Goal: Task Accomplishment & Management: Complete application form

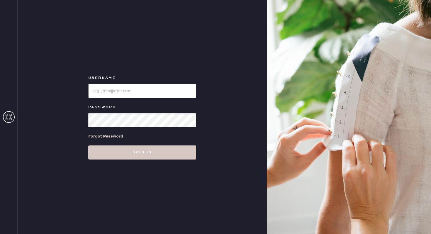
type input "reformationbethesdarow"
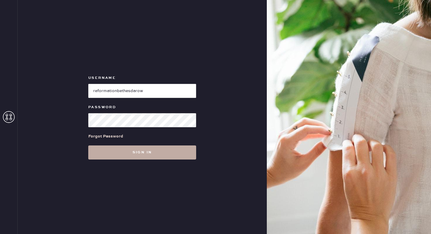
click at [97, 155] on button "Sign in" at bounding box center [142, 153] width 108 height 14
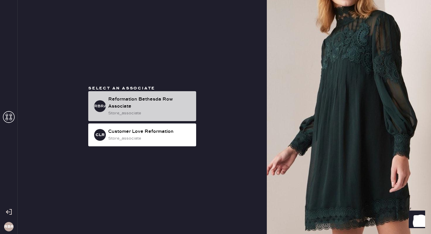
click at [172, 105] on div "Reformation Bethesda Row Associate" at bounding box center [149, 103] width 83 height 14
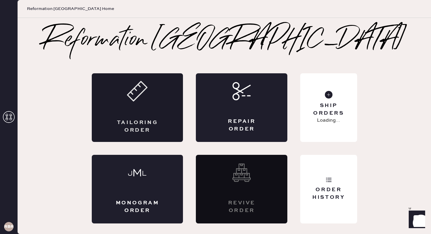
click at [149, 116] on div "Tailoring Order" at bounding box center [138, 107] width 92 height 69
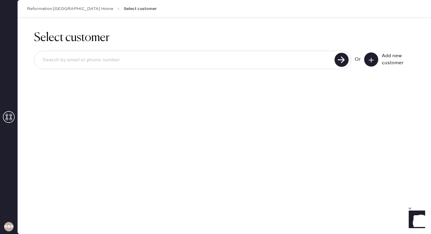
click at [217, 64] on input at bounding box center [185, 60] width 295 height 14
click at [375, 60] on button at bounding box center [372, 60] width 14 height 14
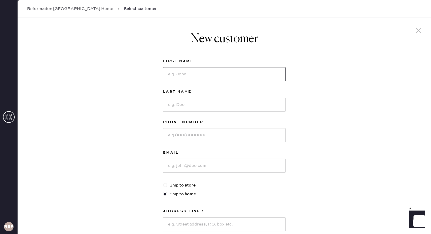
click at [240, 75] on input at bounding box center [224, 74] width 123 height 14
type input "[PERSON_NAME]"
click at [215, 100] on input at bounding box center [224, 105] width 123 height 14
type input "[PERSON_NAME]"
click at [209, 142] on input at bounding box center [224, 135] width 123 height 14
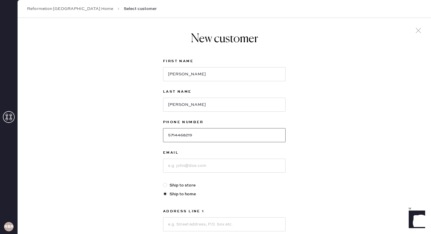
scroll to position [17, 0]
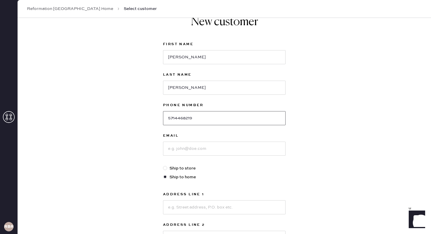
type input "5714468219"
click at [202, 151] on input at bounding box center [224, 149] width 123 height 14
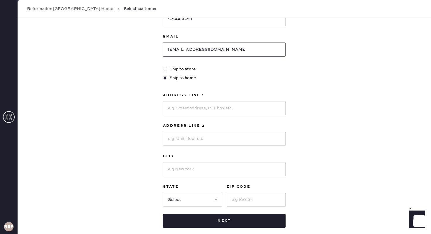
scroll to position [133, 0]
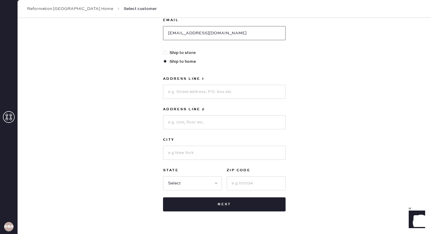
type input "[EMAIL_ADDRESS][DOMAIN_NAME]"
click at [191, 90] on input at bounding box center [224, 92] width 123 height 14
type input "[STREET_ADDRESS]"
click at [178, 152] on input at bounding box center [224, 153] width 123 height 14
type input "bethesda"
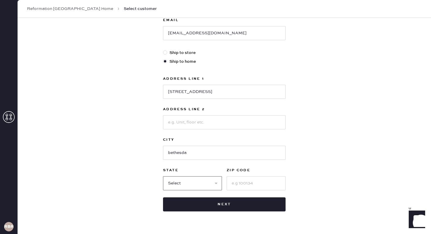
click at [200, 185] on select "Select AK AL AR AZ CA CO CT [GEOGRAPHIC_DATA] DE FL [GEOGRAPHIC_DATA] HI [GEOGR…" at bounding box center [192, 183] width 59 height 14
select select "MD"
click at [163, 176] on select "Select AK AL AR AZ CA CO CT [GEOGRAPHIC_DATA] DE FL [GEOGRAPHIC_DATA] HI [GEOGR…" at bounding box center [192, 183] width 59 height 14
click at [251, 180] on input at bounding box center [256, 183] width 59 height 14
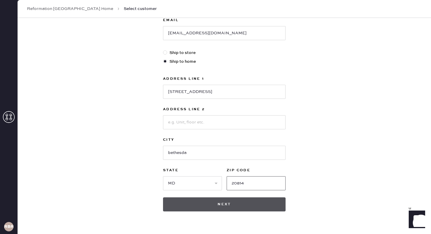
type input "20814"
click at [198, 205] on button "Next" at bounding box center [224, 205] width 123 height 14
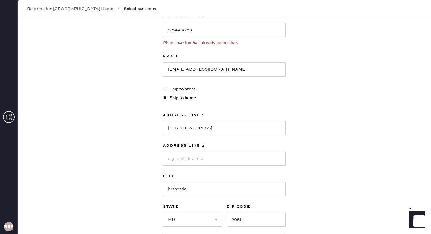
scroll to position [156, 0]
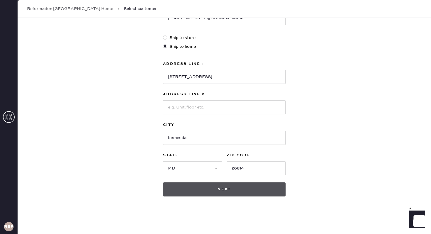
click at [223, 189] on button "Next" at bounding box center [224, 190] width 123 height 14
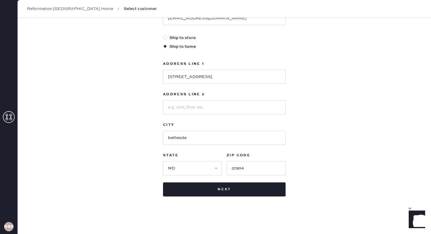
scroll to position [0, 0]
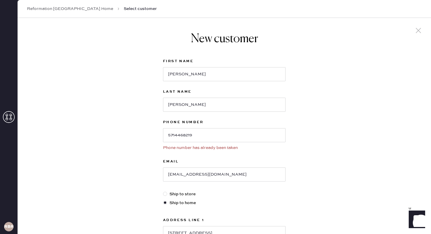
click at [422, 35] on icon at bounding box center [418, 30] width 9 height 9
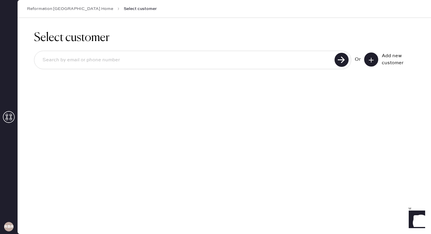
click at [251, 50] on div "Or Add new customer" at bounding box center [224, 60] width 381 height 31
click at [242, 51] on div at bounding box center [193, 60] width 318 height 18
click at [242, 56] on input at bounding box center [185, 60] width 295 height 14
type input "[EMAIL_ADDRESS][DOMAIN_NAME]"
click at [340, 59] on use at bounding box center [342, 60] width 14 height 14
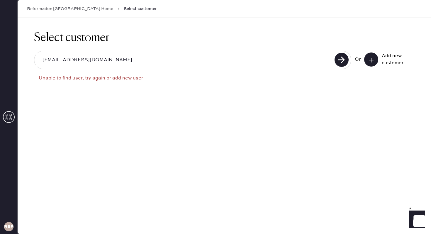
click at [126, 63] on input "[EMAIL_ADDRESS][DOMAIN_NAME]" at bounding box center [185, 60] width 295 height 14
click at [343, 62] on use at bounding box center [342, 60] width 14 height 14
click at [339, 59] on use at bounding box center [342, 60] width 14 height 14
drag, startPoint x: 111, startPoint y: 64, endPoint x: 0, endPoint y: 57, distance: 111.2
click at [0, 57] on div "RBRA Reformation [GEOGRAPHIC_DATA] Home Select customer Select customer [EMAIL_…" at bounding box center [215, 117] width 431 height 234
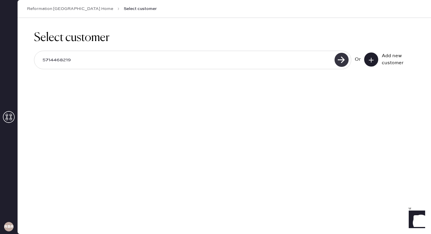
type input "5714468219"
click at [345, 60] on use at bounding box center [342, 60] width 14 height 14
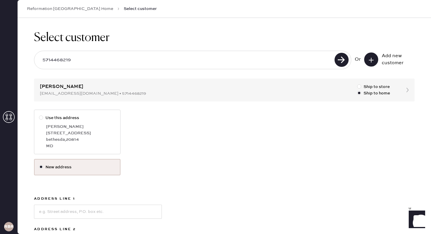
click at [43, 117] on div at bounding box center [41, 118] width 4 height 4
click at [39, 115] on input "Use this address" at bounding box center [39, 115] width 0 height 0
radio input "true"
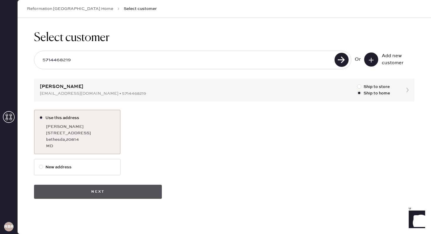
click at [115, 191] on button "Next" at bounding box center [98, 192] width 128 height 14
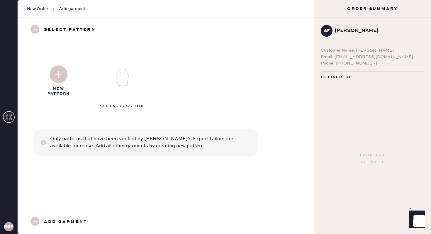
click at [58, 70] on img at bounding box center [59, 74] width 18 height 18
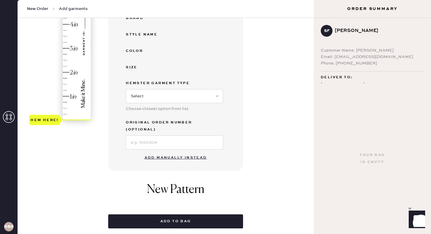
scroll to position [232, 0]
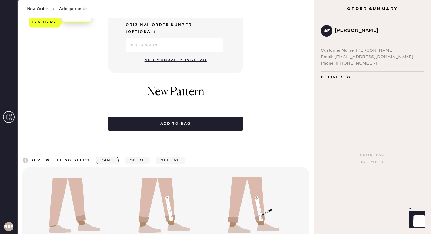
click at [188, 54] on button "Add manually instead" at bounding box center [176, 60] width 70 height 12
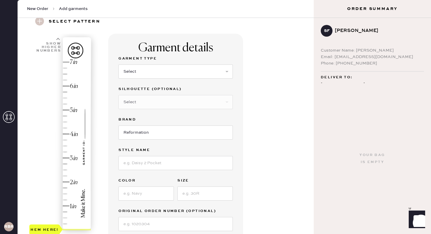
scroll to position [23, 0]
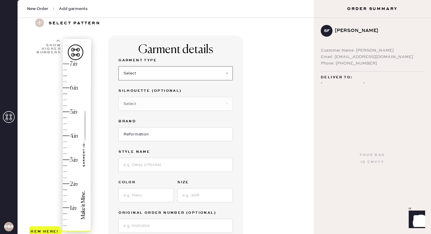
click at [185, 67] on select "Select Basic Skirt Jeans Leggings Pants Shorts Basic Sleeved Dress Basic Sleeve…" at bounding box center [176, 73] width 114 height 14
select select "2"
click at [119, 66] on select "Select Basic Skirt Jeans Leggings Pants Shorts Basic Sleeved Dress Basic Sleeve…" at bounding box center [176, 73] width 114 height 14
click at [176, 105] on select "Select Shorts Cropped Flare Boot Cut Straight Skinny Other" at bounding box center [176, 104] width 114 height 14
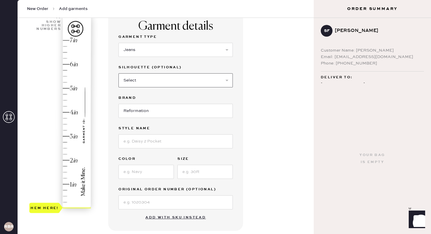
scroll to position [47, 0]
type input "2.25"
click at [67, 155] on div "Hem here!" at bounding box center [60, 124] width 63 height 173
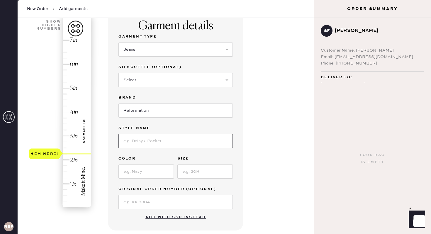
click at [142, 144] on input at bounding box center [176, 141] width 114 height 14
type input "kara low rise loose flare"
click at [151, 174] on input at bounding box center [146, 172] width 55 height 14
type input "[PERSON_NAME]"
click at [210, 173] on input at bounding box center [205, 172] width 55 height 14
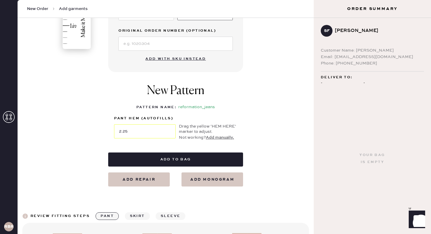
scroll to position [206, 0]
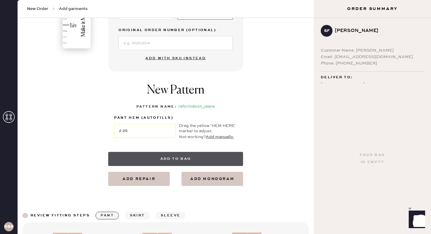
type input "23"
click at [168, 159] on button "Add to bag" at bounding box center [175, 159] width 135 height 14
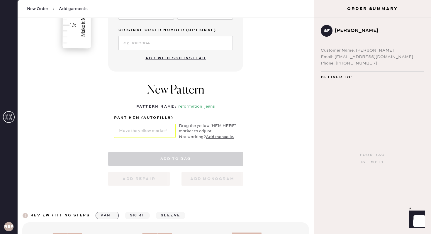
select select "2"
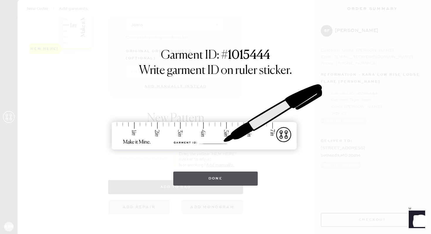
click at [216, 180] on button "Done" at bounding box center [215, 179] width 85 height 14
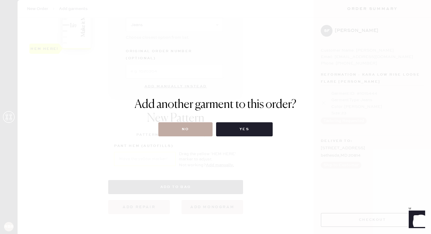
click at [202, 131] on button "No" at bounding box center [186, 129] width 54 height 14
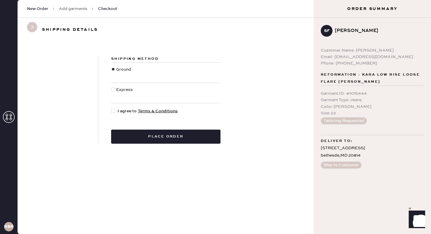
click at [112, 112] on div at bounding box center [113, 111] width 4 height 4
click at [112, 108] on input "I agree to Terms & Conditions" at bounding box center [111, 108] width 0 height 0
checkbox input "true"
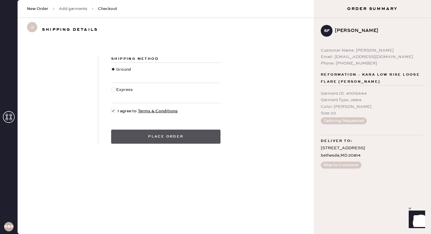
click at [155, 143] on button "Place order" at bounding box center [165, 137] width 109 height 14
